Goal: Task Accomplishment & Management: Use online tool/utility

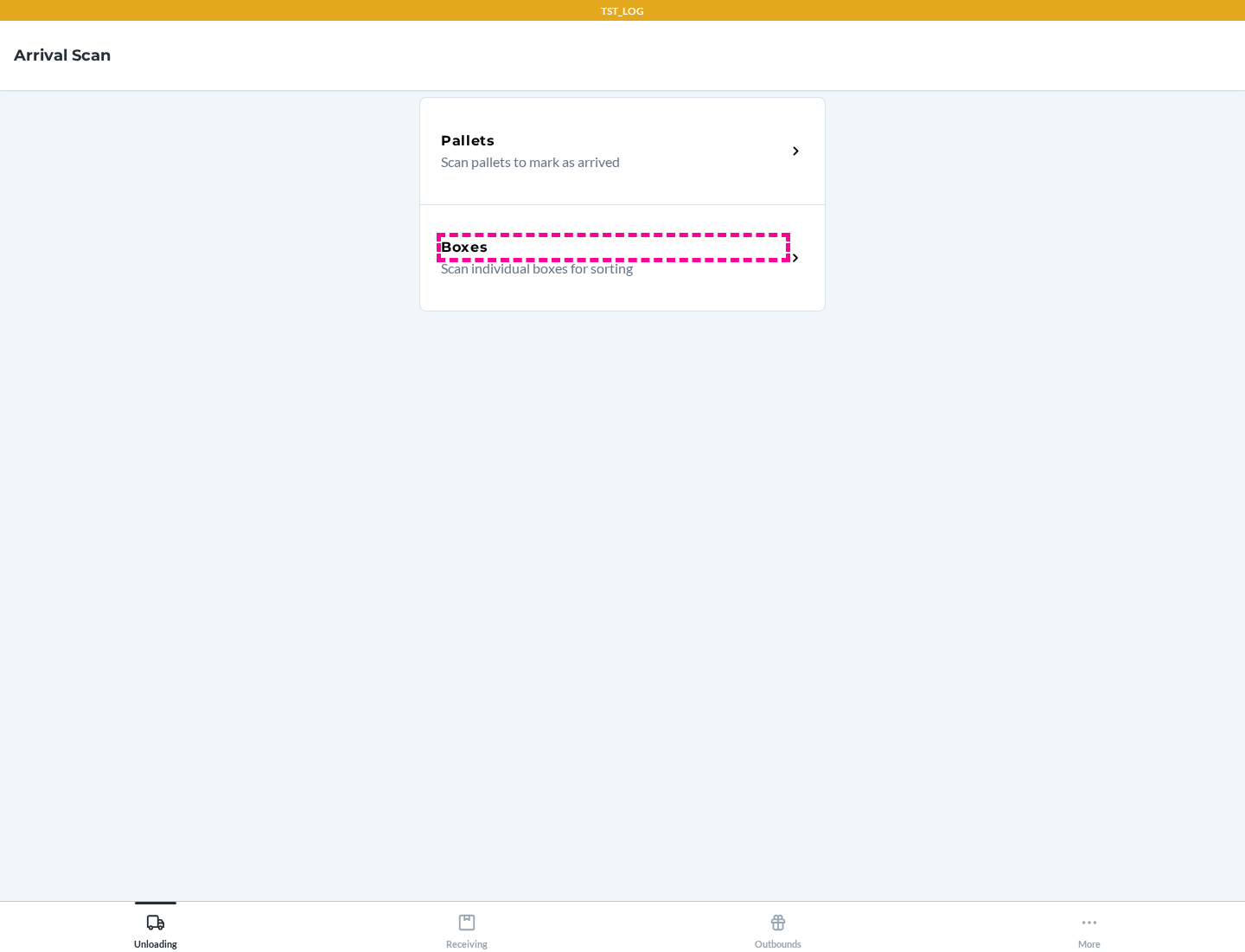
click at [613, 247] on div "Boxes" at bounding box center [613, 247] width 345 height 20
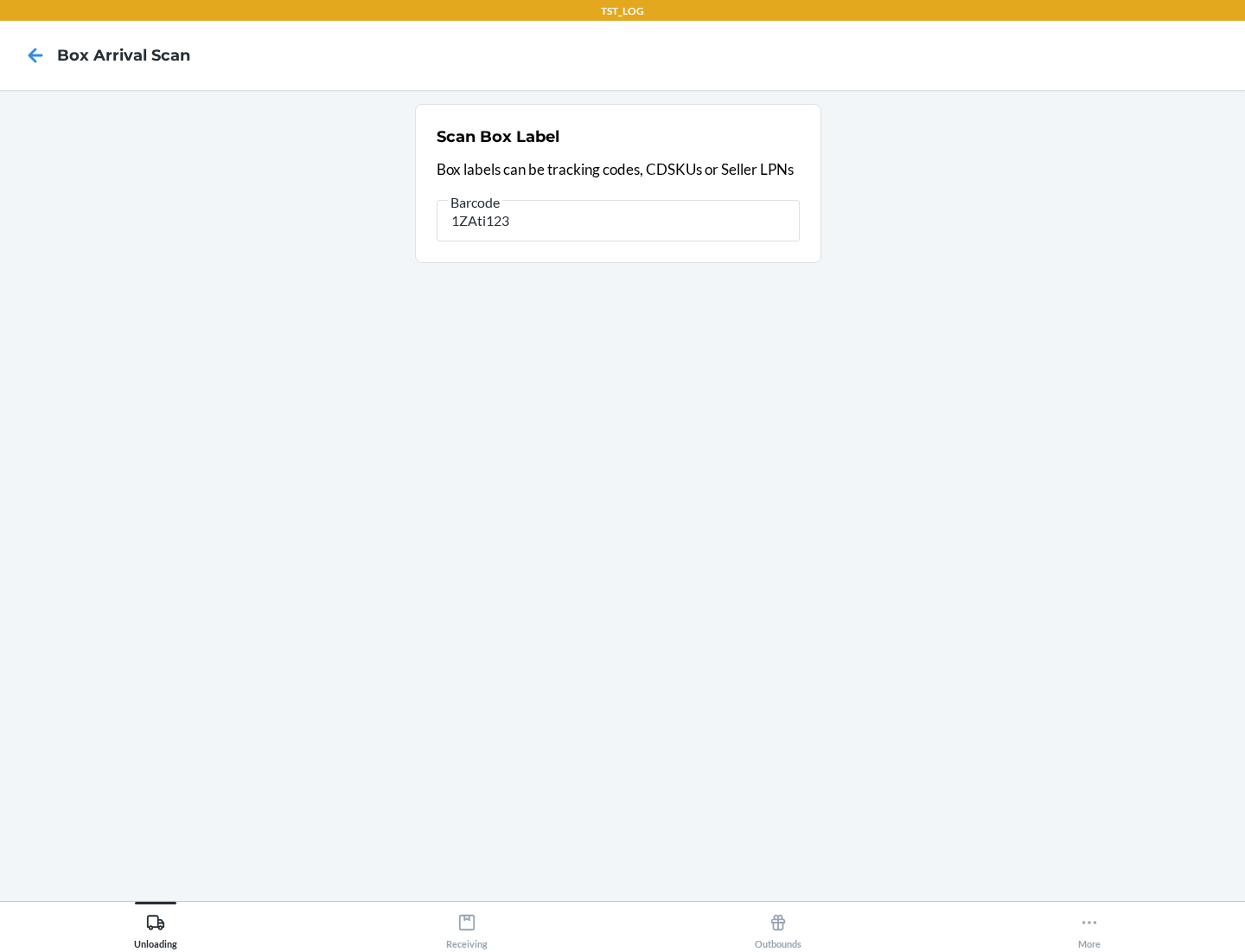
type input "1ZAti123"
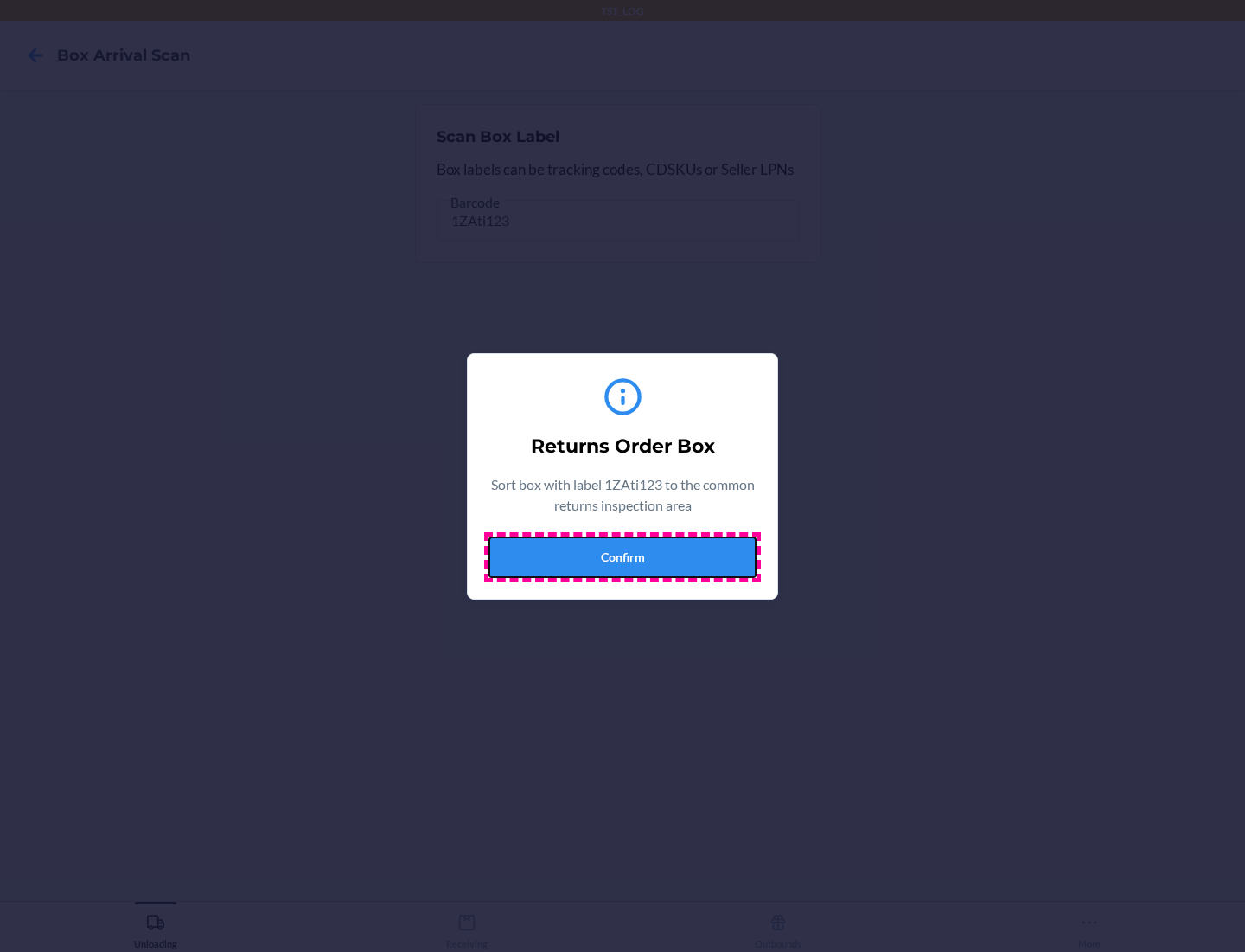
click at [623, 556] on button "Confirm" at bounding box center [623, 556] width 268 height 42
